Goal: Find specific page/section

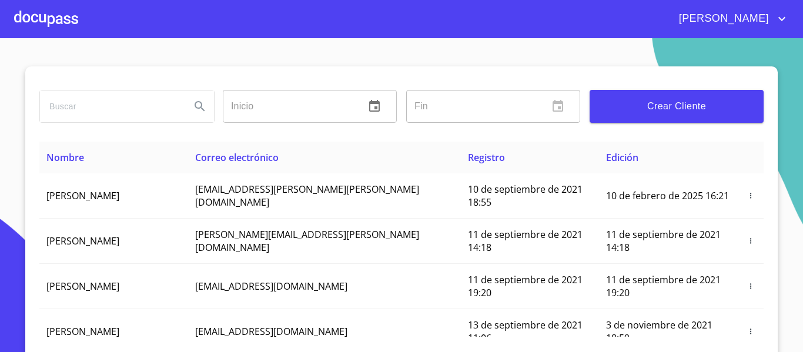
click at [55, 24] on div at bounding box center [46, 19] width 64 height 38
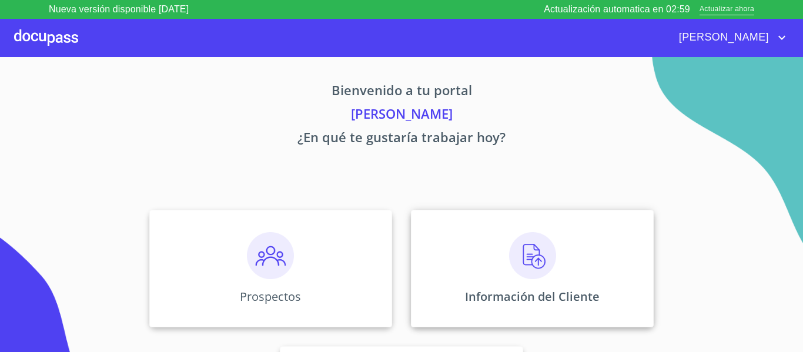
click at [485, 262] on div "Información del Cliente" at bounding box center [532, 269] width 243 height 118
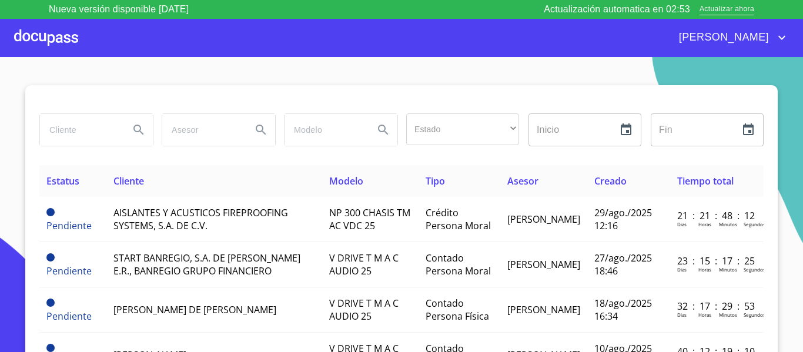
click at [91, 134] on input "search" at bounding box center [80, 130] width 80 height 32
type input "k"
type input "KARLA MAYLENE"
click at [136, 131] on icon "Search" at bounding box center [139, 130] width 10 height 10
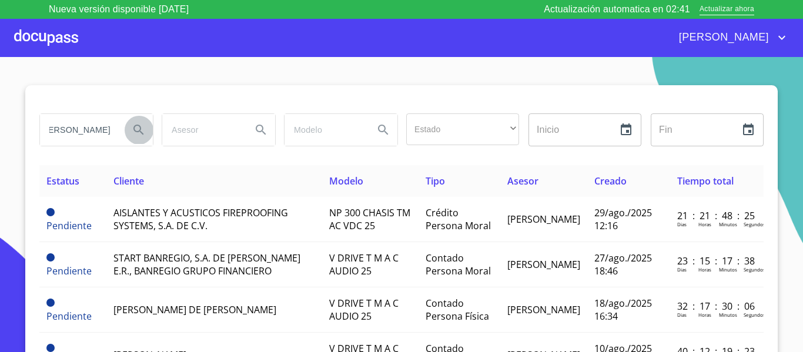
scroll to position [0, 0]
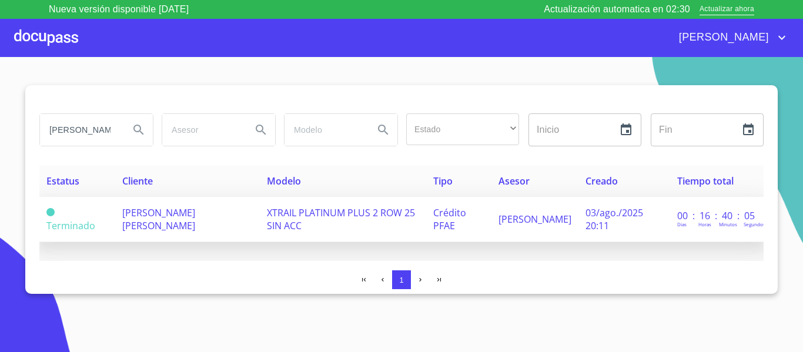
click at [204, 219] on td "[PERSON_NAME] [PERSON_NAME]" at bounding box center [187, 219] width 145 height 45
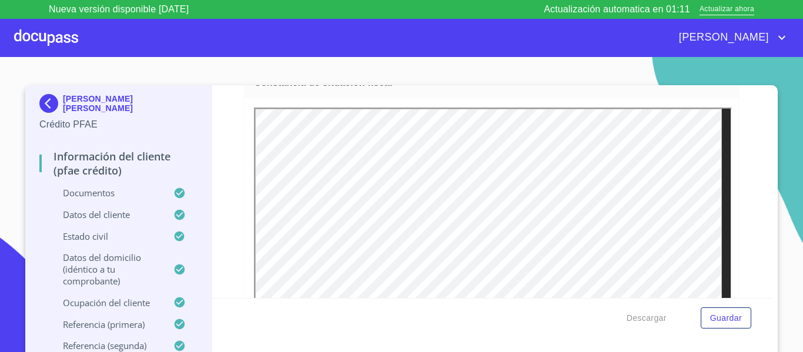
scroll to position [3215, 0]
